Goal: Find specific page/section: Find specific page/section

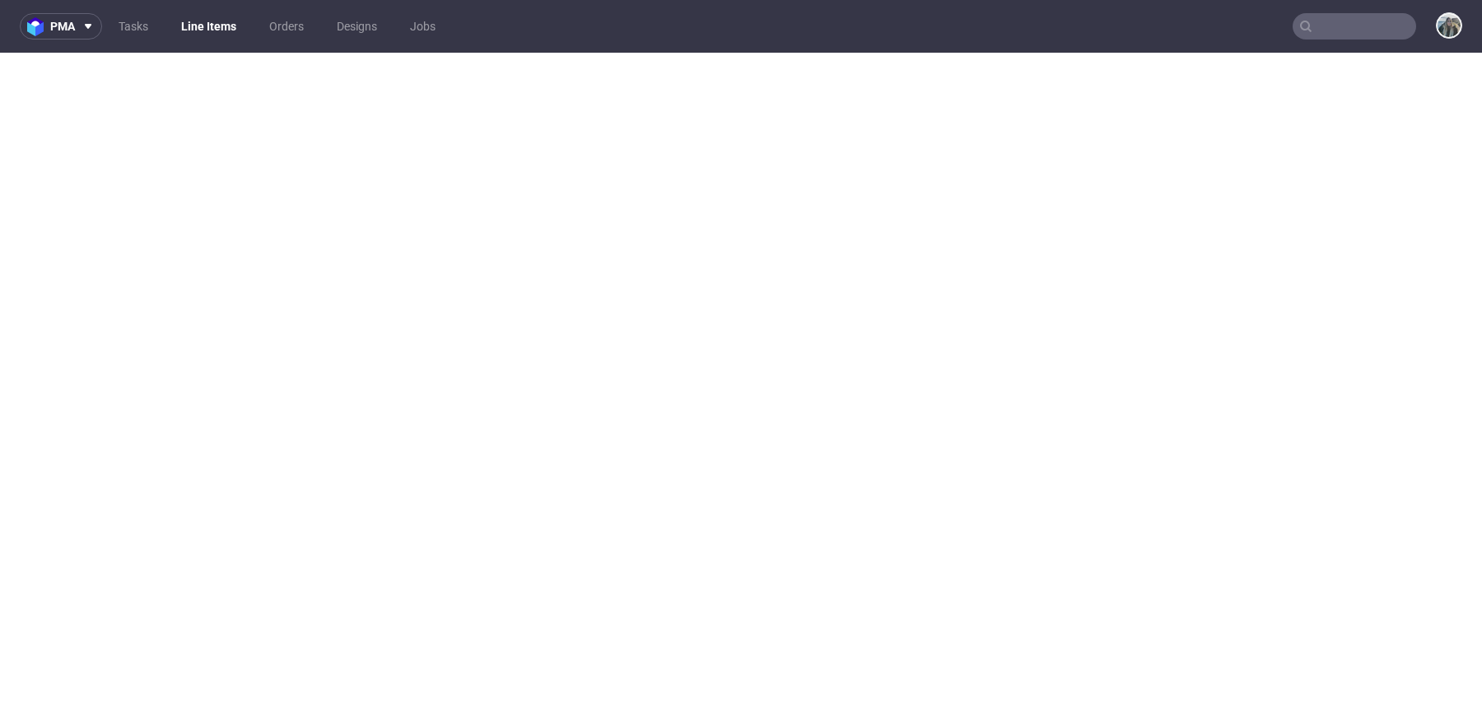
select select "in_progress"
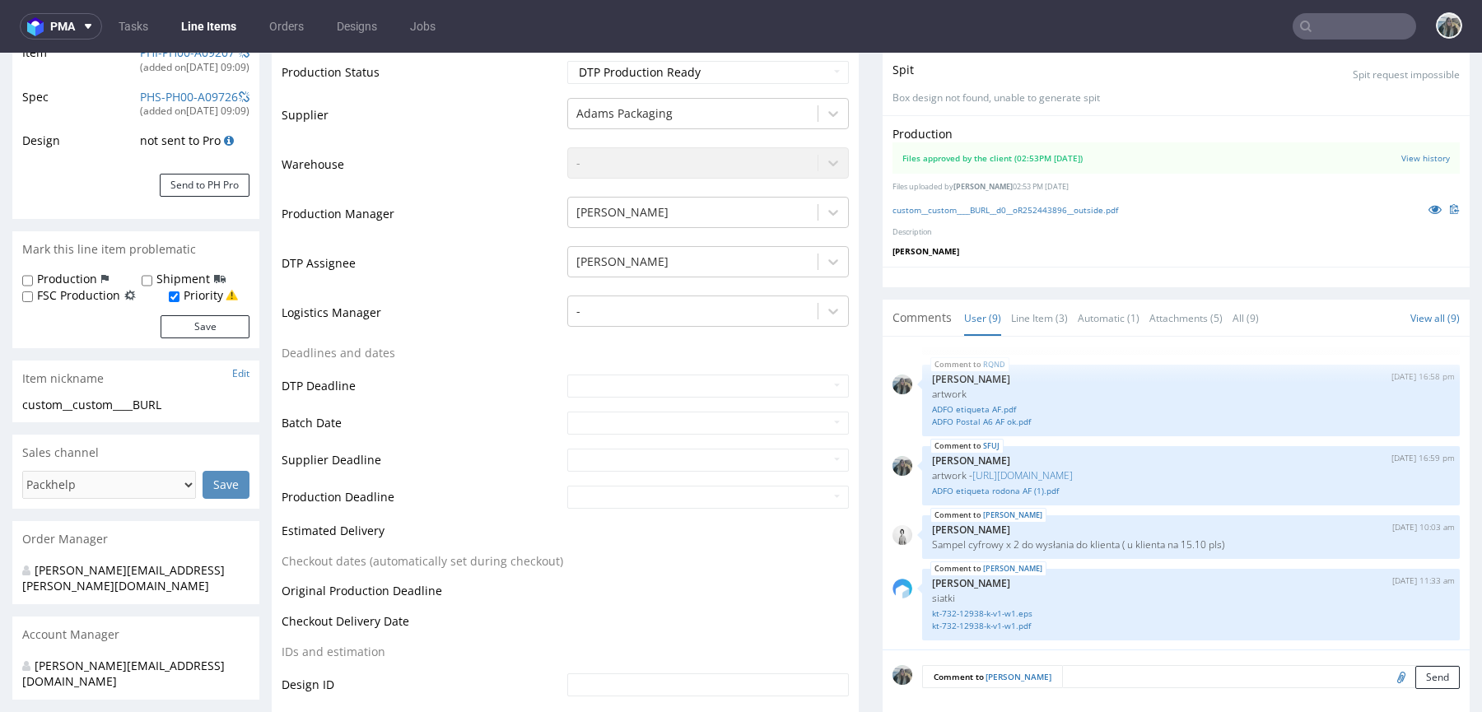
scroll to position [314, 0]
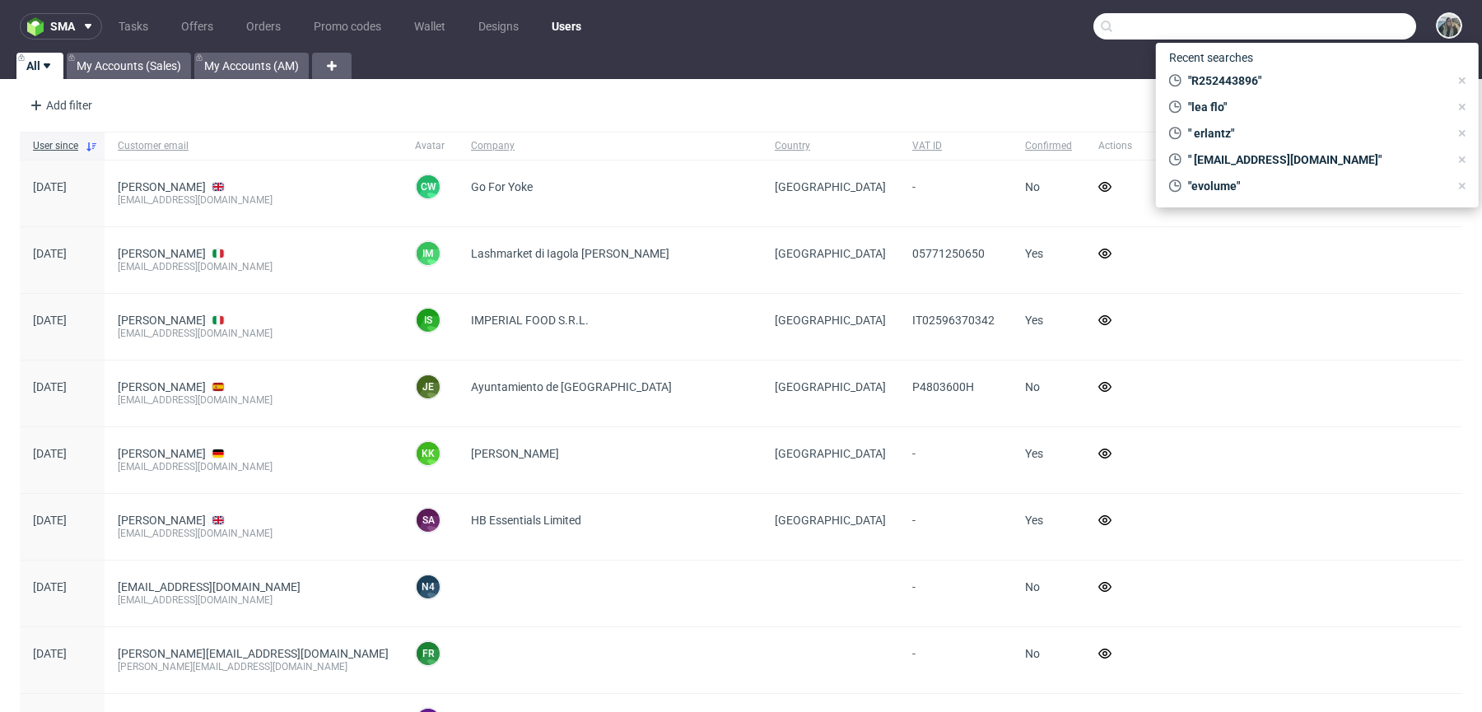
click at [1358, 21] on input "text" at bounding box center [1255, 26] width 323 height 26
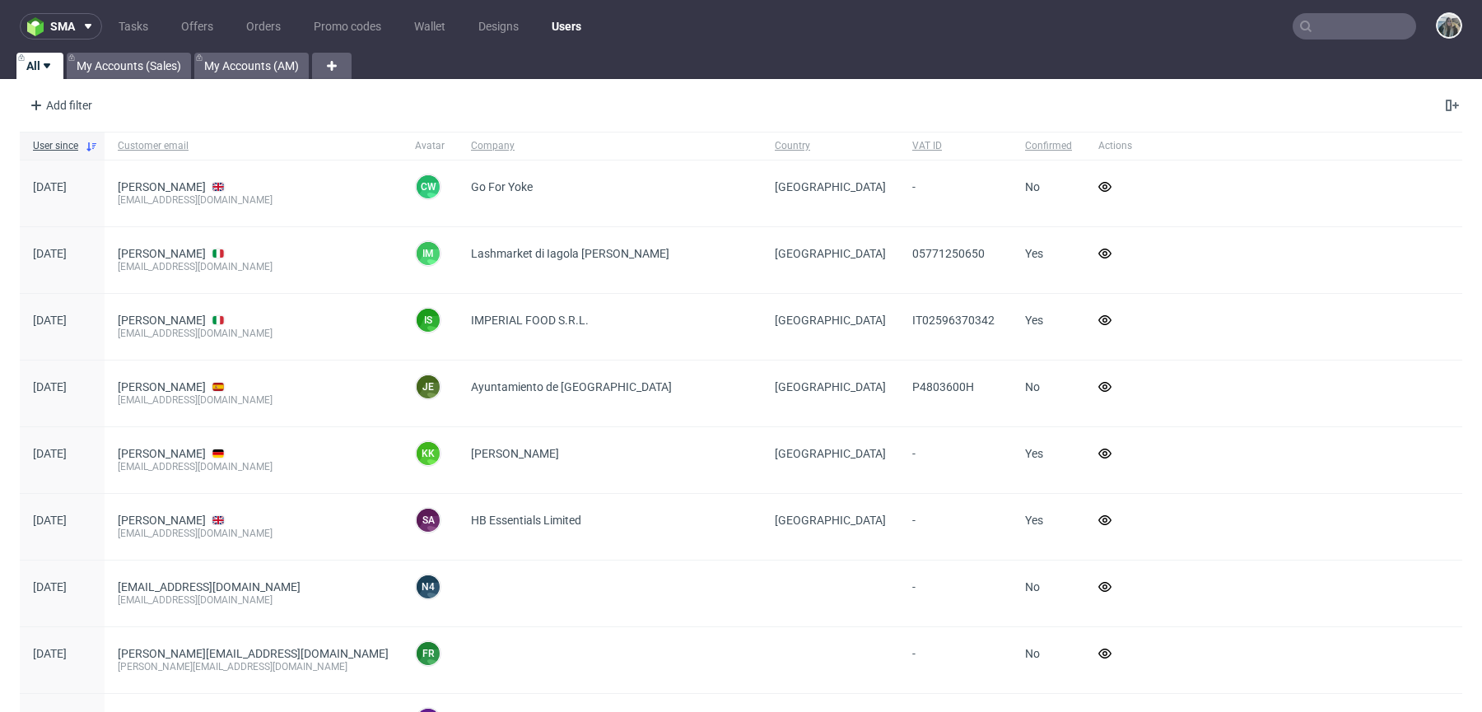
click at [1334, 29] on input "text" at bounding box center [1355, 26] width 124 height 26
paste input "R512456279"
type input "R512456279"
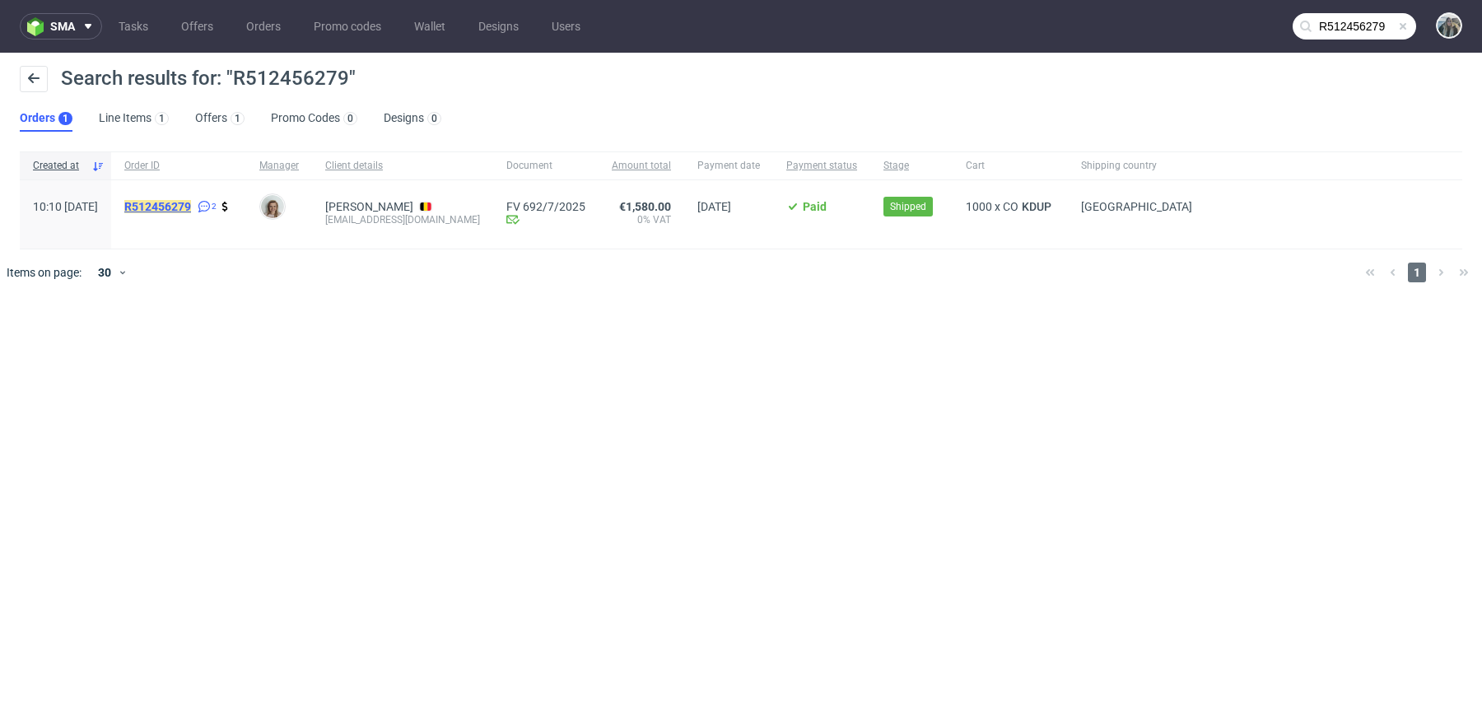
click at [191, 206] on mark "R512456279" at bounding box center [157, 206] width 67 height 13
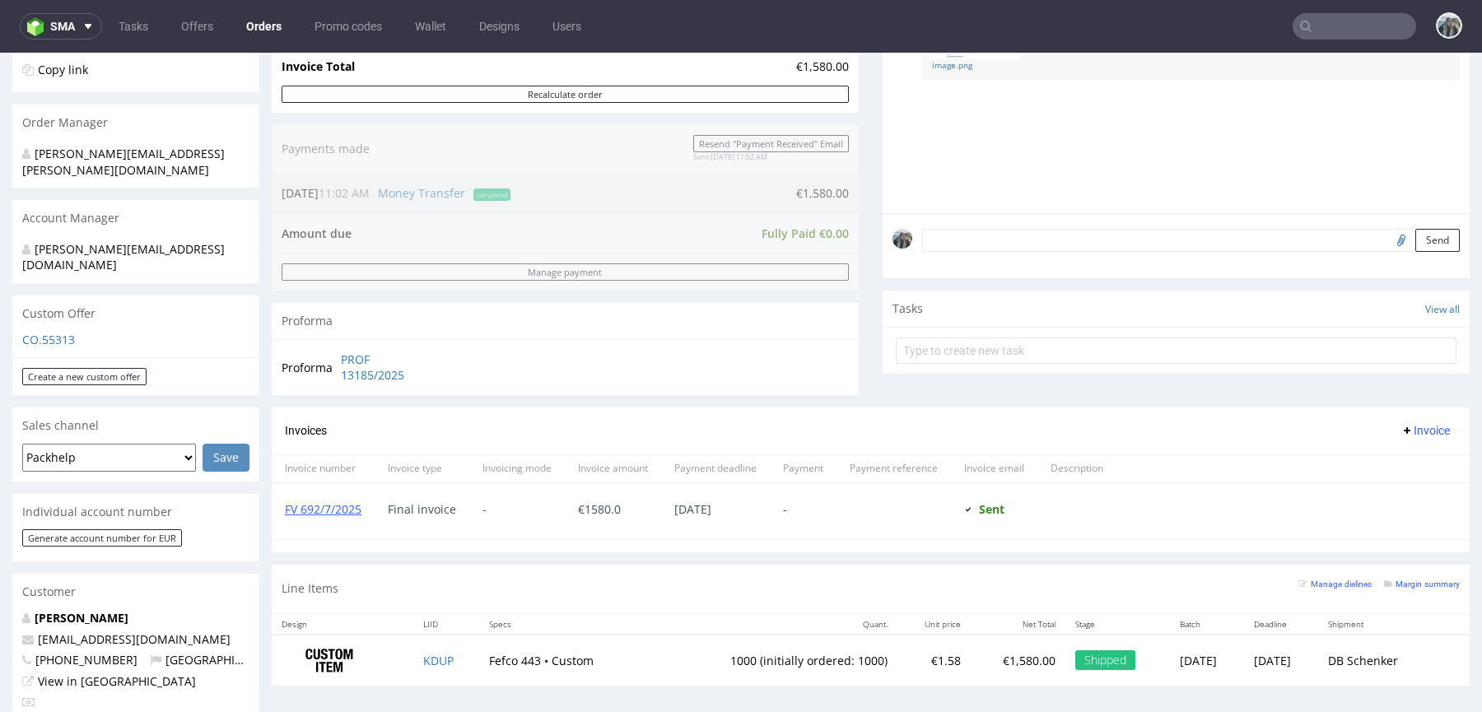
scroll to position [352, 0]
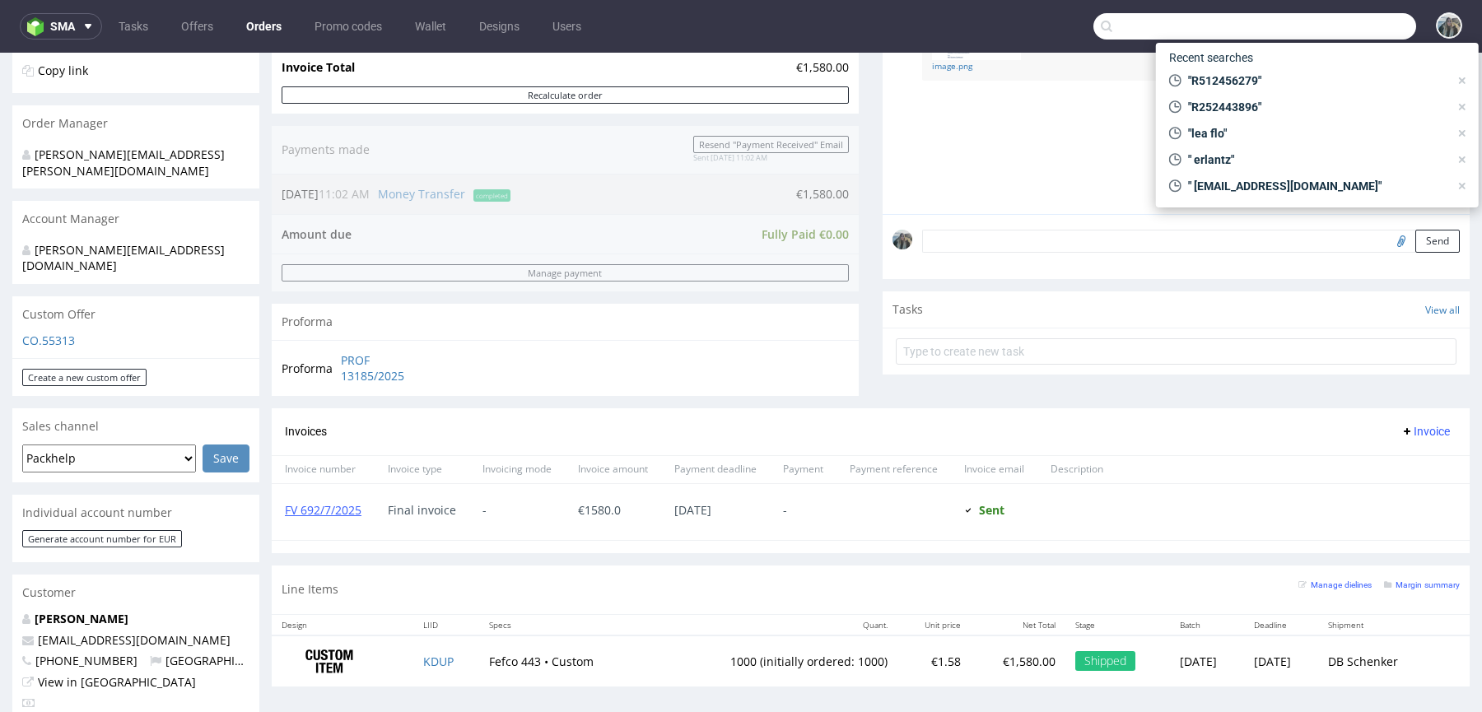
click at [1342, 24] on input "text" at bounding box center [1255, 26] width 323 height 26
type input "c"
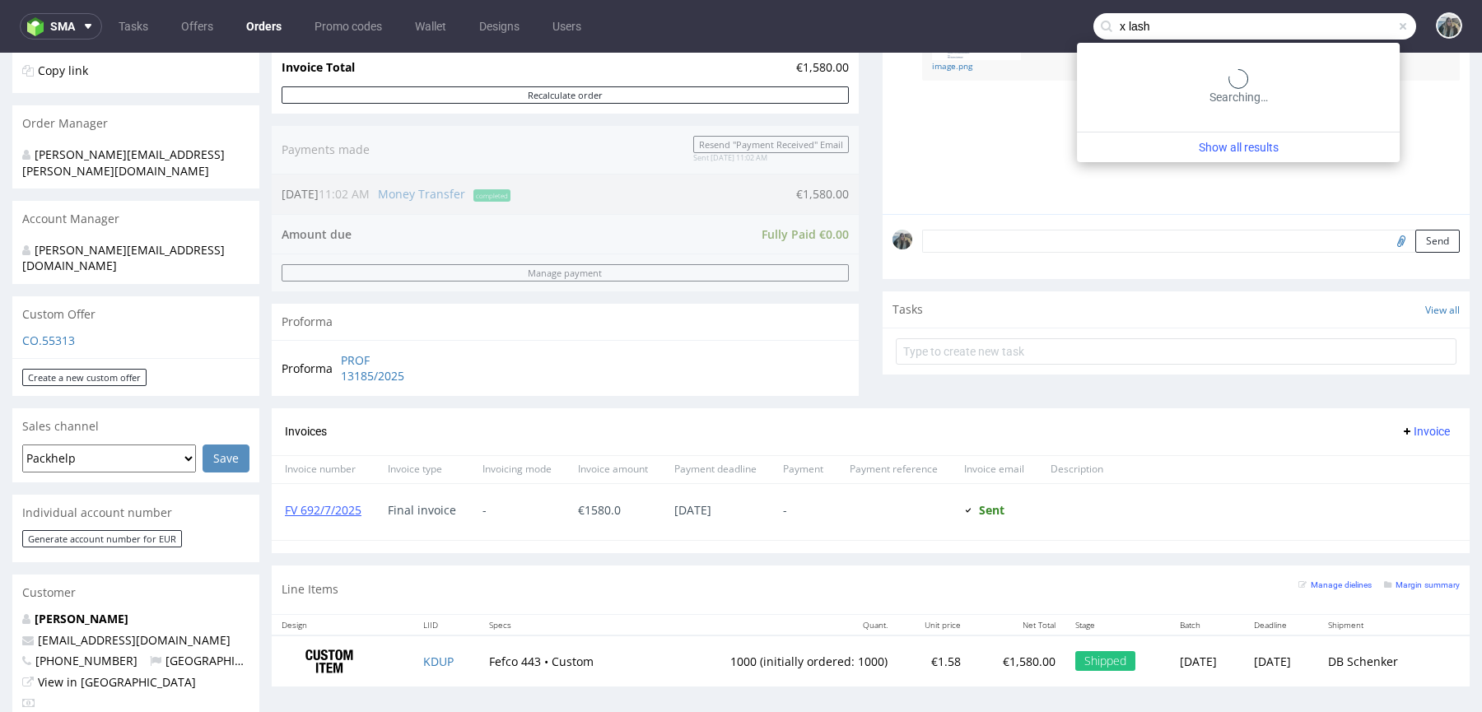
type input "x lash"
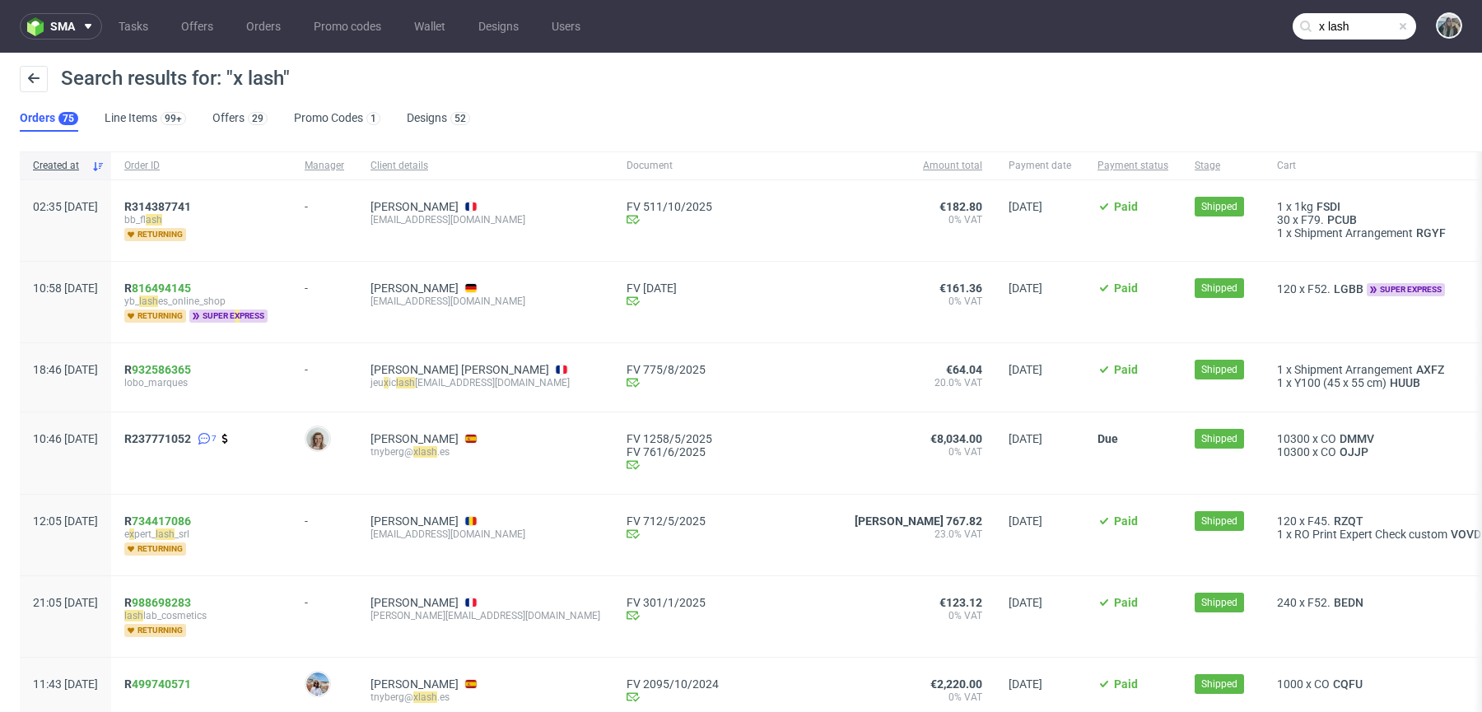
drag, startPoint x: 278, startPoint y: 210, endPoint x: 143, endPoint y: 208, distance: 134.3
click at [143, 208] on div "02:35 Thu 25.09.2025 R314387741 bb_f lash returning - Florie RICCI fricci@kingj…" at bounding box center [845, 221] width 1650 height 82
drag, startPoint x: 180, startPoint y: 459, endPoint x: 158, endPoint y: 440, distance: 28.6
click at [158, 440] on div "10:46 Fri 16.05.2025 R237771052 7 Monika Poźniak Therese Nyberg tnyberg@ x lash…" at bounding box center [845, 454] width 1650 height 82
copy div "R237771052"
